Goal: Transaction & Acquisition: Subscribe to service/newsletter

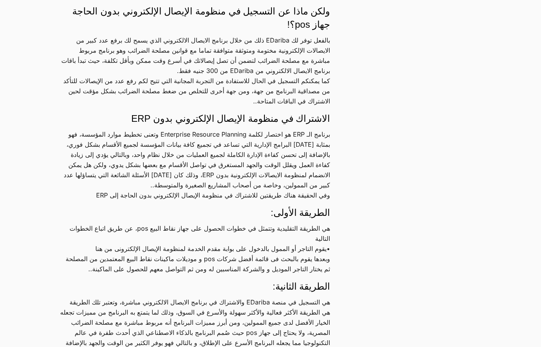
scroll to position [703, 0]
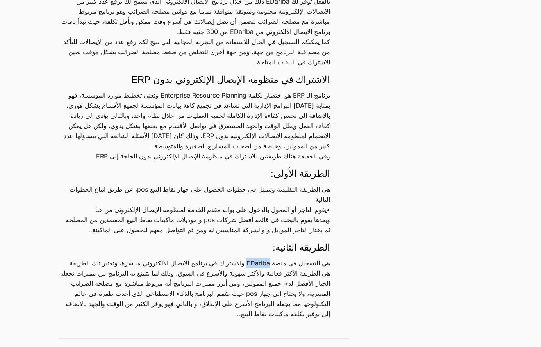
drag, startPoint x: 240, startPoint y: 254, endPoint x: 264, endPoint y: 255, distance: 24.6
click at [264, 258] on p "هي التسجيل في منصة EDariba والاشتراك في برنامج الايصال الالكتروني مباشرة، وتعتب…" at bounding box center [194, 288] width 271 height 61
copy p "EDariba"
click at [380, 247] on div "أقسام المقالات دليل المستخدم أمن بياناتك إقرار القيمة المضافة الإيصال الإلكترون…" at bounding box center [273, 2] width 546 height 1304
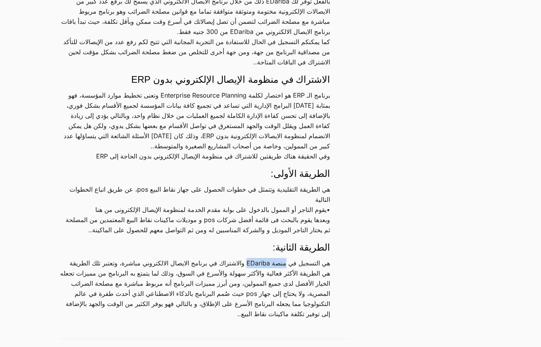
drag, startPoint x: 283, startPoint y: 256, endPoint x: 239, endPoint y: 252, distance: 43.9
click at [239, 258] on p "هي التسجيل في منصة EDariba والاشتراك في برنامج الايصال الالكتروني مباشرة، وتعتب…" at bounding box center [194, 288] width 271 height 61
copy p "منصة EDariba"
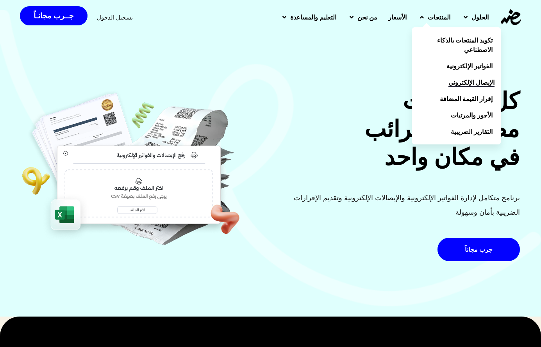
click at [463, 78] on span "الإيصال الإلكتروني" at bounding box center [472, 82] width 46 height 9
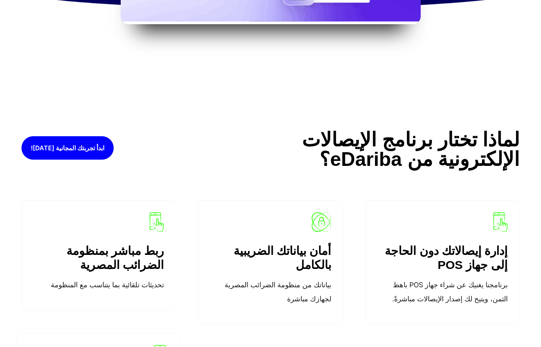
scroll to position [1172, 0]
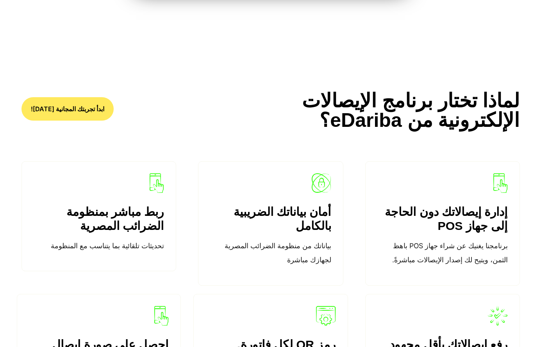
click at [95, 109] on span "ابدأ تجربتك المجانية اليوم!" at bounding box center [67, 109] width 73 height 6
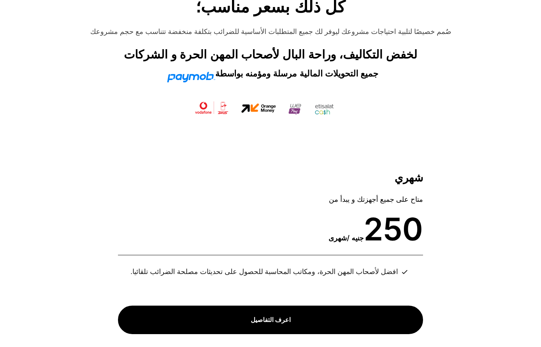
scroll to position [2774, 0]
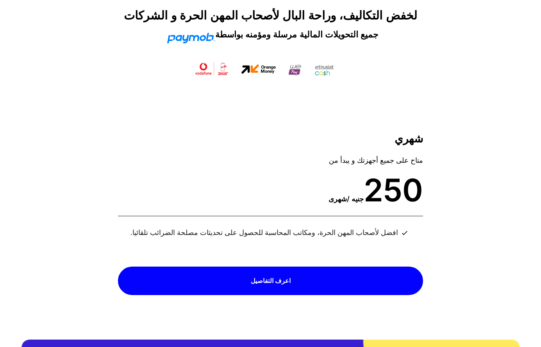
click at [324, 278] on link "اعرف التفاصيل" at bounding box center [270, 281] width 305 height 29
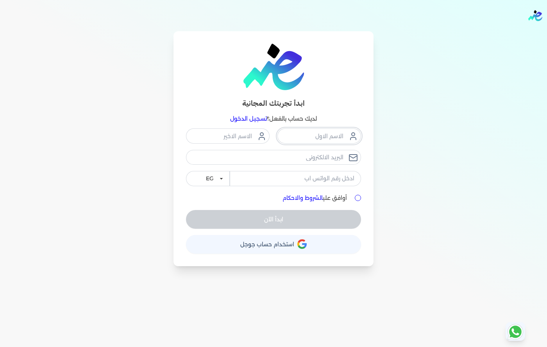
click at [330, 136] on input "text" at bounding box center [319, 136] width 84 height 15
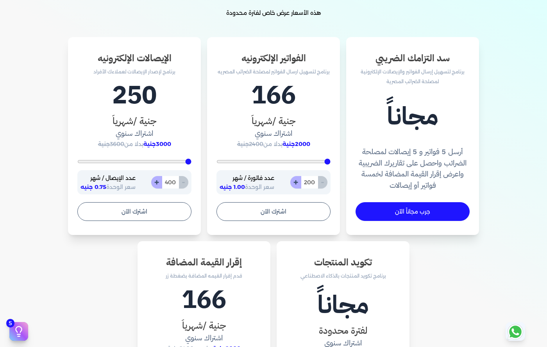
scroll to position [195, 0]
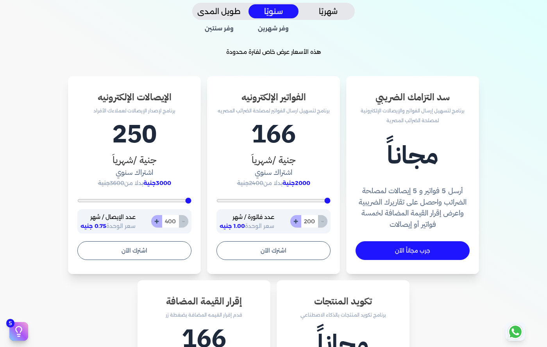
click at [222, 14] on button "طويل المدى" at bounding box center [219, 11] width 50 height 14
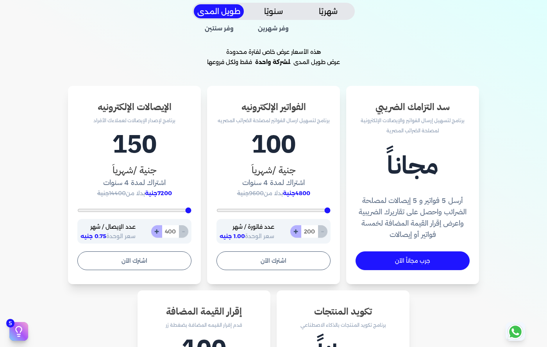
click at [270, 13] on button "سنويًا" at bounding box center [274, 11] width 50 height 14
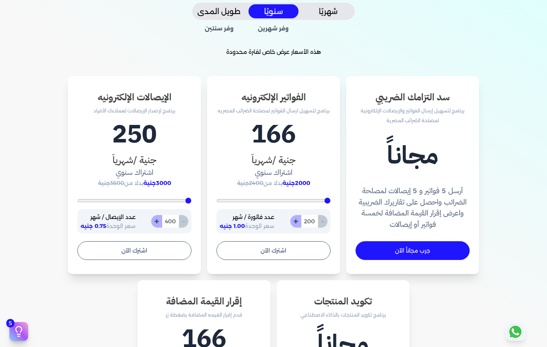
click at [323, 10] on button "شهريًا" at bounding box center [328, 11] width 50 height 14
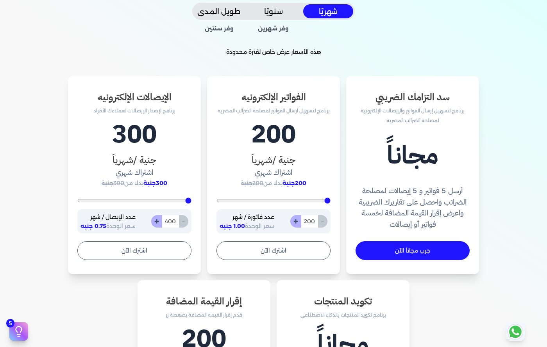
click at [274, 12] on button "سنويًا" at bounding box center [274, 11] width 50 height 14
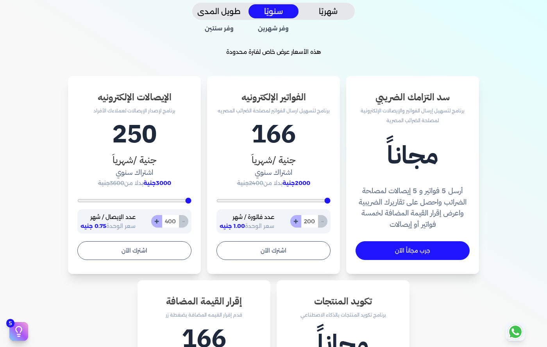
click at [210, 17] on button "طويل المدى" at bounding box center [219, 11] width 50 height 14
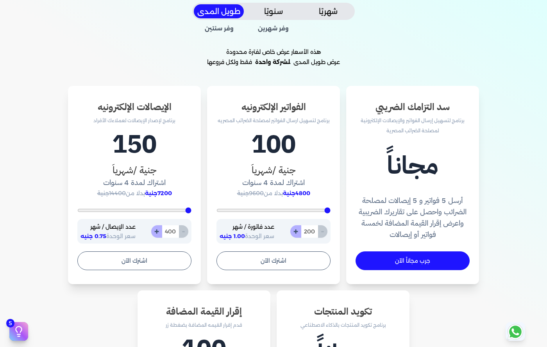
click at [272, 16] on button "سنويًا" at bounding box center [274, 11] width 50 height 14
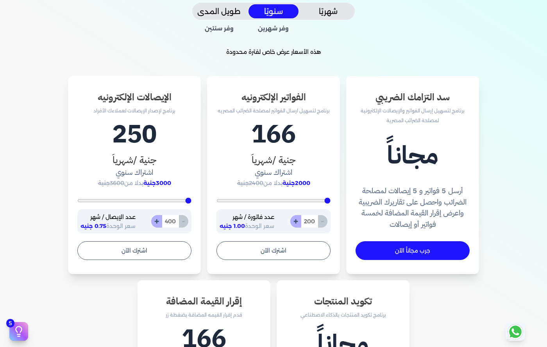
click at [325, 12] on button "شهريًا" at bounding box center [328, 11] width 50 height 14
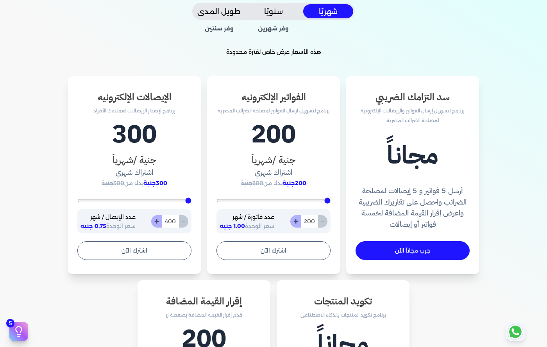
click at [284, 13] on button "سنويًا" at bounding box center [274, 11] width 50 height 14
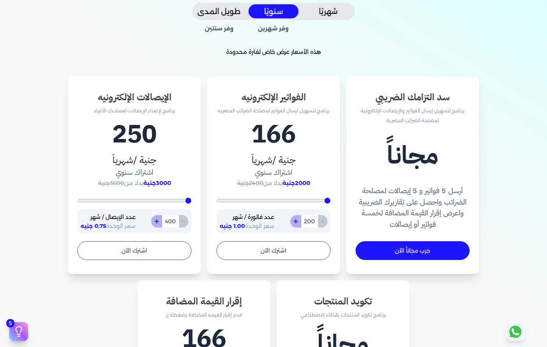
click at [336, 13] on button "شهريًا" at bounding box center [328, 11] width 50 height 14
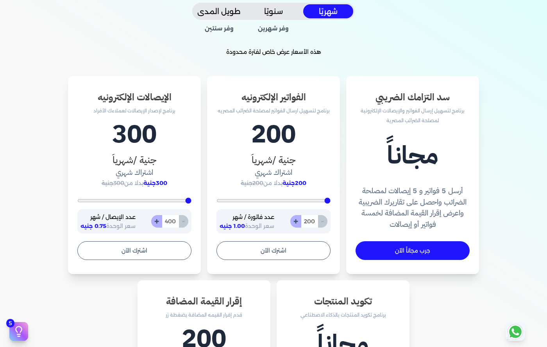
click at [272, 10] on button "سنويًا" at bounding box center [274, 11] width 50 height 14
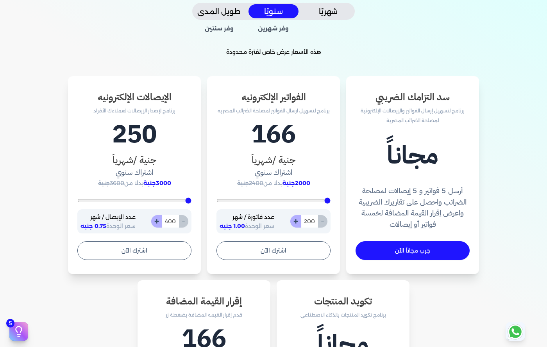
click at [209, 11] on button "طويل المدى" at bounding box center [219, 11] width 50 height 14
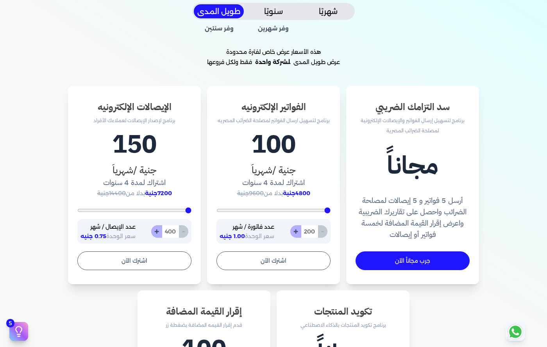
click at [275, 14] on button "سنويًا" at bounding box center [274, 11] width 50 height 14
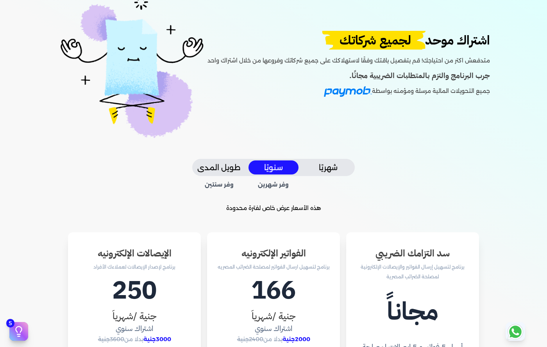
scroll to position [0, 0]
